Goal: Information Seeking & Learning: Find specific fact

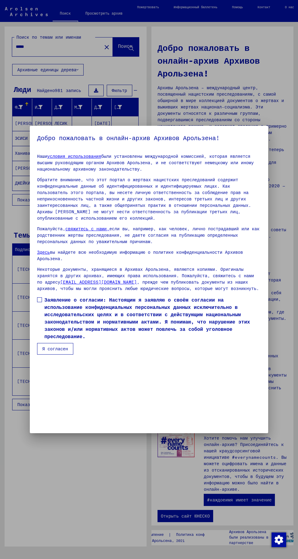
scroll to position [129, 0]
click at [63, 351] on font "Я согласен" at bounding box center [55, 348] width 26 height 5
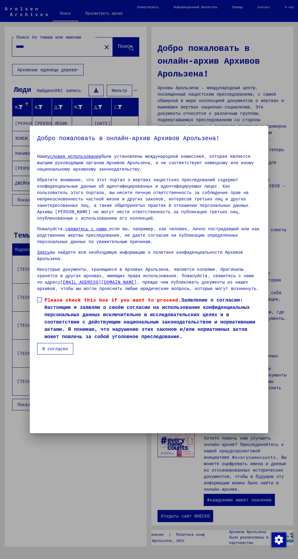
scroll to position [188, 0]
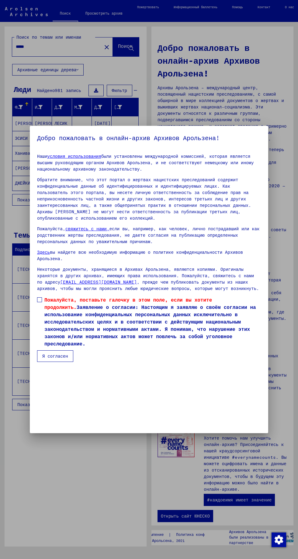
click at [62, 362] on button "Я согласен" at bounding box center [55, 356] width 36 height 12
click at [58, 359] on font "Я согласен" at bounding box center [55, 355] width 26 height 5
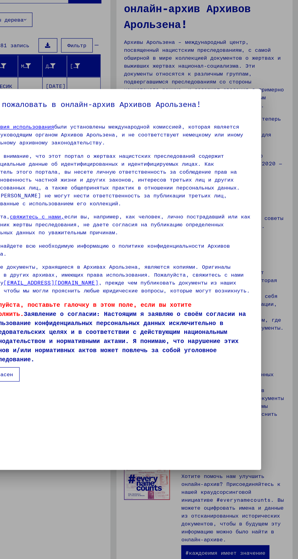
scroll to position [0, 0]
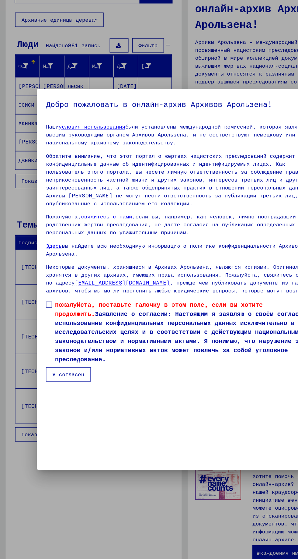
click at [53, 359] on font "Я согласен" at bounding box center [55, 355] width 26 height 5
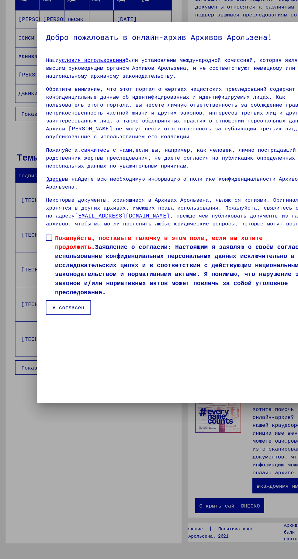
click at [57, 473] on div at bounding box center [149, 279] width 298 height 559
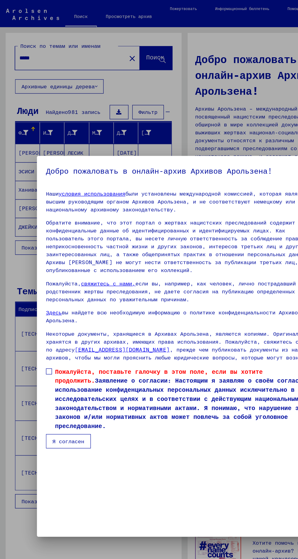
click at [122, 47] on div at bounding box center [149, 279] width 298 height 559
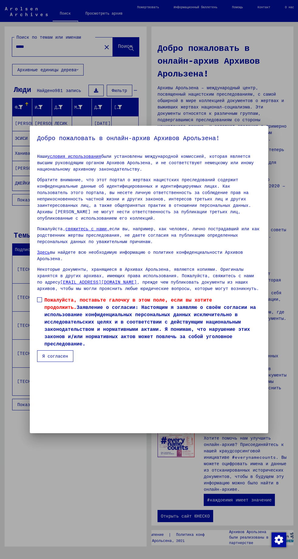
scroll to position [129, 0]
click at [38, 302] on span at bounding box center [39, 299] width 5 height 5
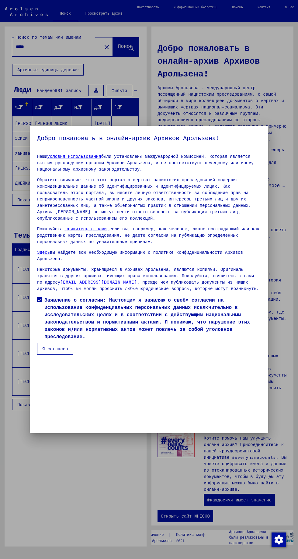
scroll to position [181, 0]
click at [60, 354] on button "Я согласен" at bounding box center [55, 349] width 36 height 12
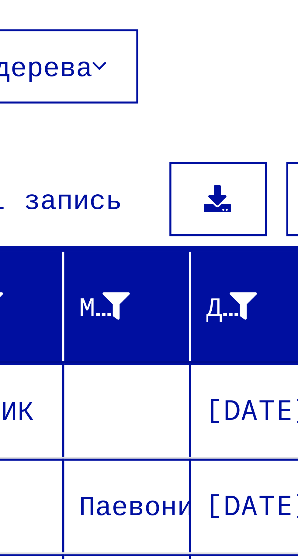
scroll to position [0, 0]
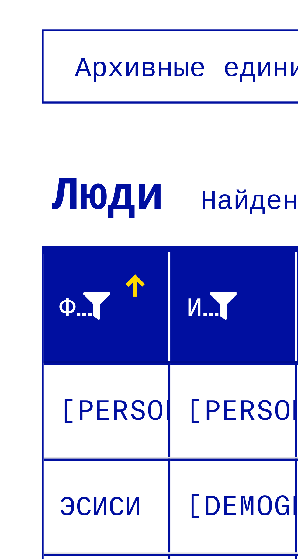
click at [25, 124] on font "[PERSON_NAME]" at bounding box center [33, 123] width 36 height 5
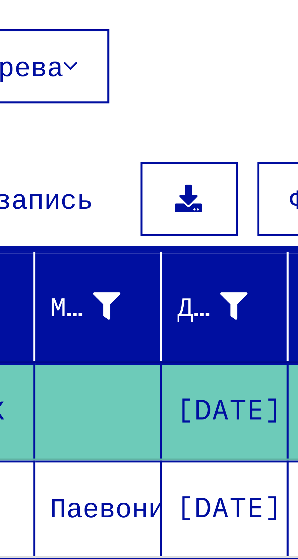
scroll to position [0, 1]
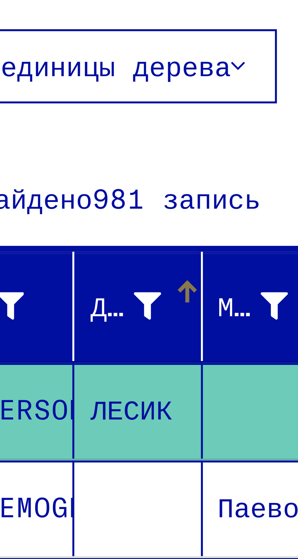
click at [56, 108] on font "Девичья фамилия" at bounding box center [73, 106] width 39 height 5
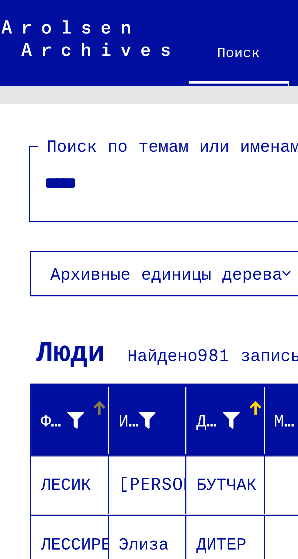
scroll to position [0, 0]
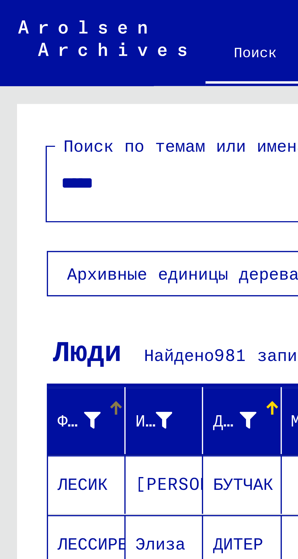
click at [33, 47] on input "*****" at bounding box center [57, 47] width 83 height 6
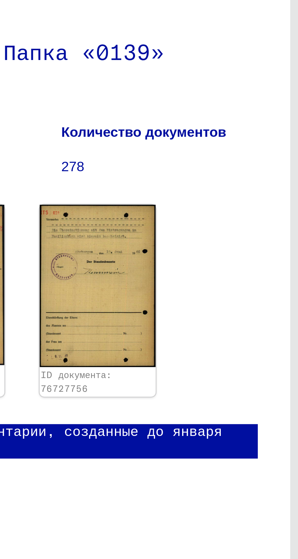
scroll to position [30, 0]
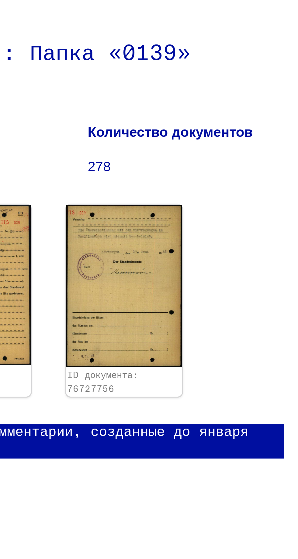
click at [236, 155] on img at bounding box center [234, 180] width 36 height 50
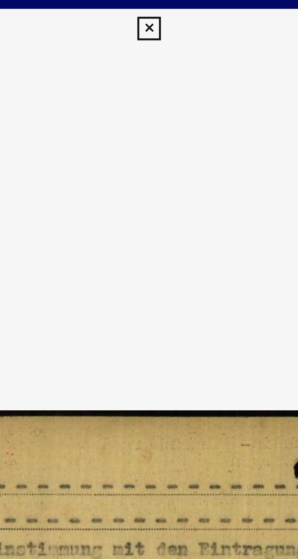
click at [141, 69] on img at bounding box center [149, 264] width 197 height 498
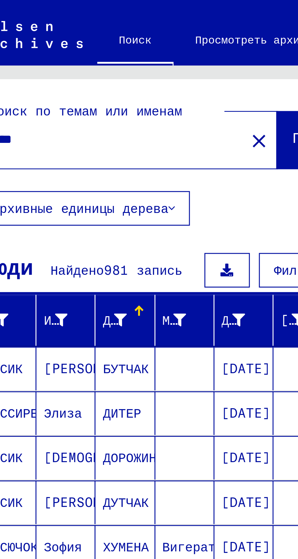
scroll to position [19, 0]
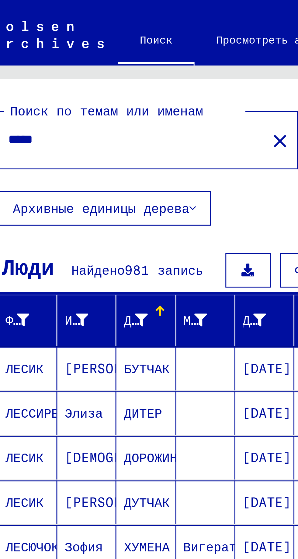
click at [96, 85] on button at bounding box center [96, 91] width 15 height 12
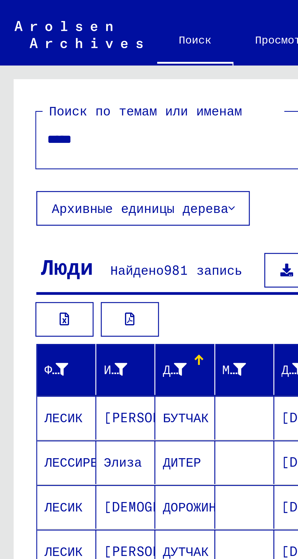
click at [23, 105] on icon at bounding box center [21, 107] width 3 height 4
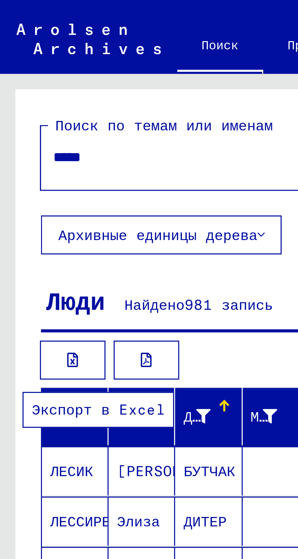
scroll to position [0, 0]
